Goal: Task Accomplishment & Management: Complete application form

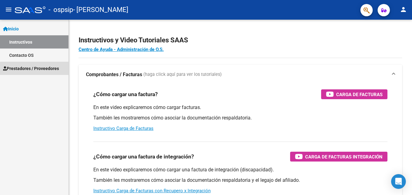
click at [41, 73] on link "Prestadores / Proveedores" at bounding box center [34, 68] width 69 height 13
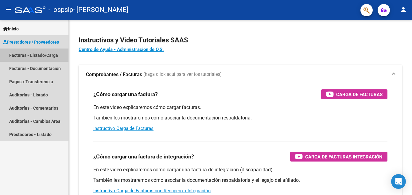
click at [36, 54] on link "Facturas - Listado/Carga" at bounding box center [34, 55] width 69 height 13
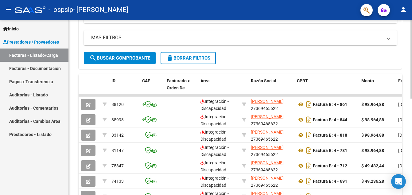
scroll to position [119, 0]
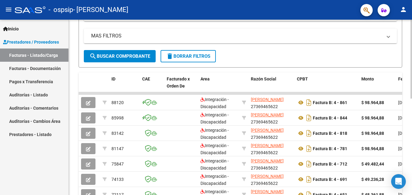
click at [412, 104] on div at bounding box center [412, 113] width 2 height 79
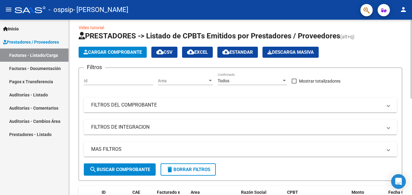
scroll to position [0, 0]
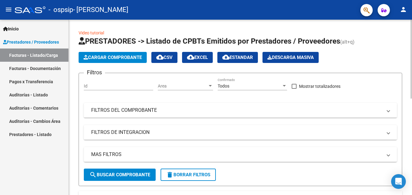
click at [412, 32] on div at bounding box center [412, 59] width 2 height 79
click at [95, 53] on button "Cargar Comprobante" at bounding box center [113, 57] width 68 height 11
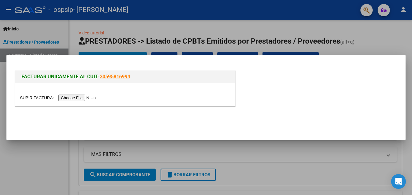
click at [75, 98] on input "file" at bounding box center [59, 98] width 78 height 6
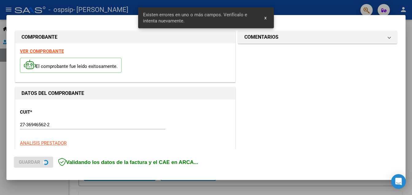
scroll to position [139, 0]
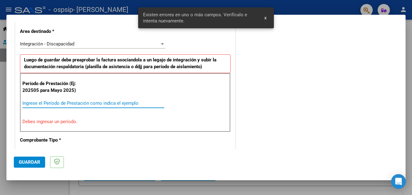
click at [78, 102] on input "Ingrese el Período de Prestación como indica el ejemplo" at bounding box center [93, 103] width 142 height 6
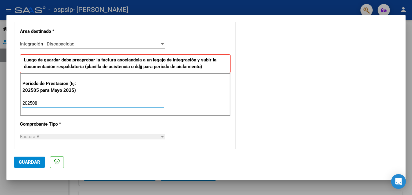
type input "202508"
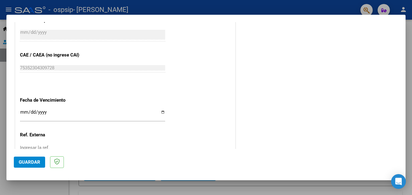
scroll to position [376, 0]
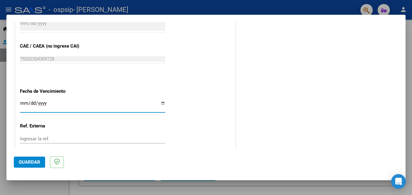
click at [160, 104] on input "Ingresar la fecha" at bounding box center [92, 106] width 145 height 10
type input "[DATE]"
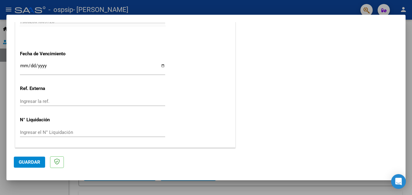
scroll to position [0, 0]
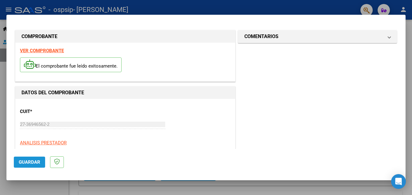
click at [33, 163] on span "Guardar" at bounding box center [30, 162] width 22 height 6
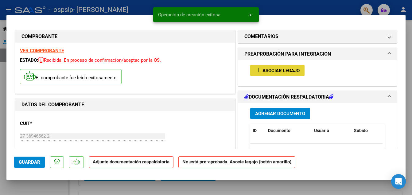
click at [274, 72] on span "Asociar Legajo" at bounding box center [281, 71] width 37 height 6
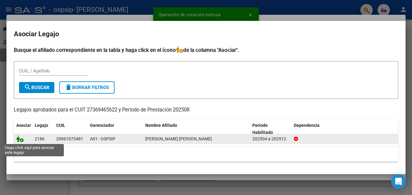
click at [23, 140] on icon at bounding box center [19, 138] width 7 height 7
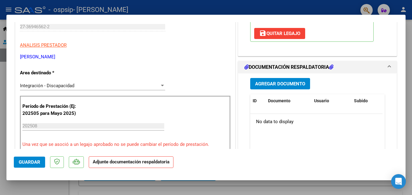
scroll to position [116, 0]
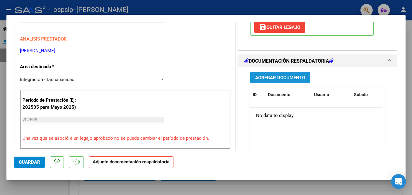
click at [280, 76] on span "Agregar Documento" at bounding box center [280, 78] width 50 height 6
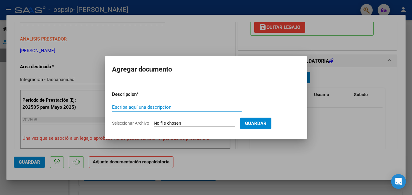
click at [161, 106] on input "Escriba aquí una descripcion" at bounding box center [177, 107] width 130 height 6
type input "planilla agosto"
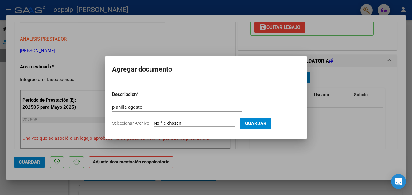
click at [143, 123] on span "Seleccionar Archivo" at bounding box center [130, 123] width 37 height 5
click at [154, 123] on input "Seleccionar Archivo" at bounding box center [194, 124] width 81 height 6
click at [210, 125] on input "Seleccionar Archivo" at bounding box center [194, 124] width 81 height 6
type input "C:\fakepath\Planilla [PERSON_NAME] agosto.pdf"
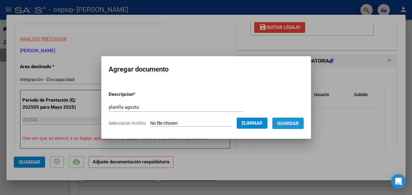
click at [298, 124] on span "Guardar" at bounding box center [288, 124] width 22 height 6
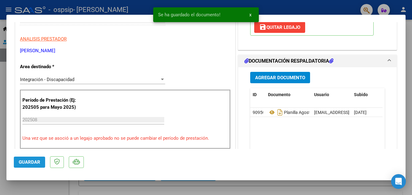
click at [32, 161] on span "Guardar" at bounding box center [30, 162] width 22 height 6
